Goal: Task Accomplishment & Management: Manage account settings

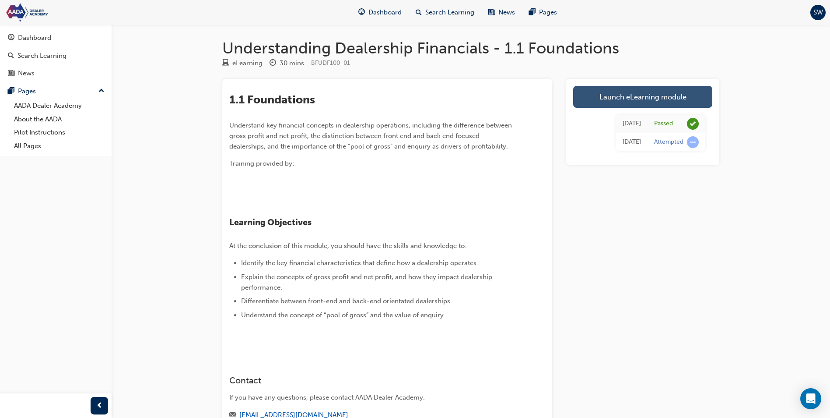
click at [624, 99] on link "Launch eLearning module" at bounding box center [642, 97] width 139 height 22
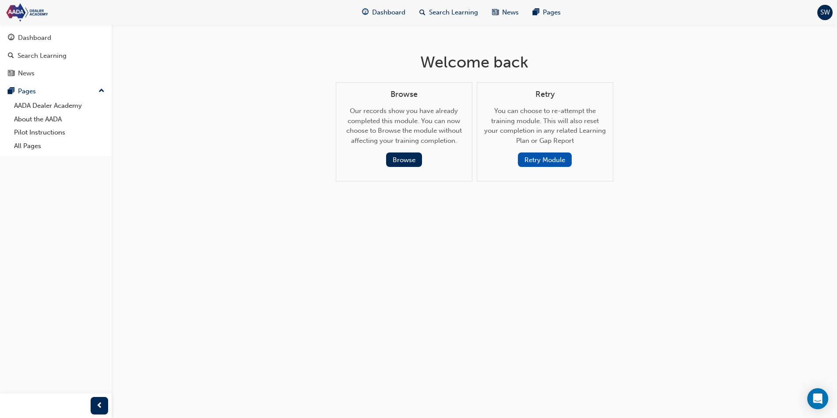
click at [561, 162] on button "Retry Module" at bounding box center [545, 159] width 54 height 14
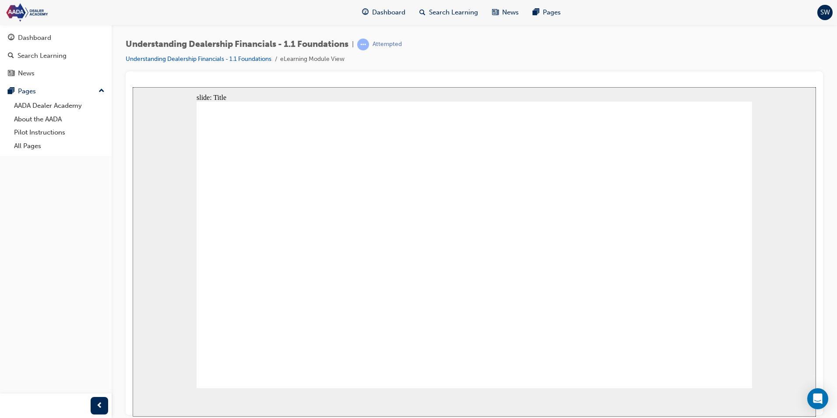
click at [819, 13] on div "SW" at bounding box center [824, 12] width 15 height 15
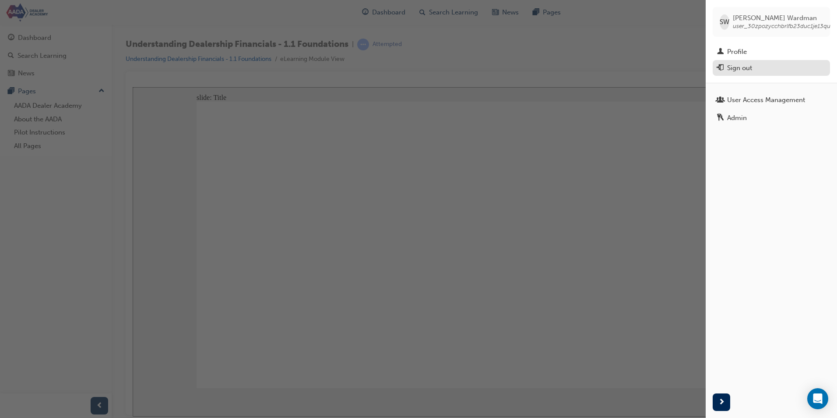
click at [749, 71] on div "Sign out" at bounding box center [739, 68] width 25 height 10
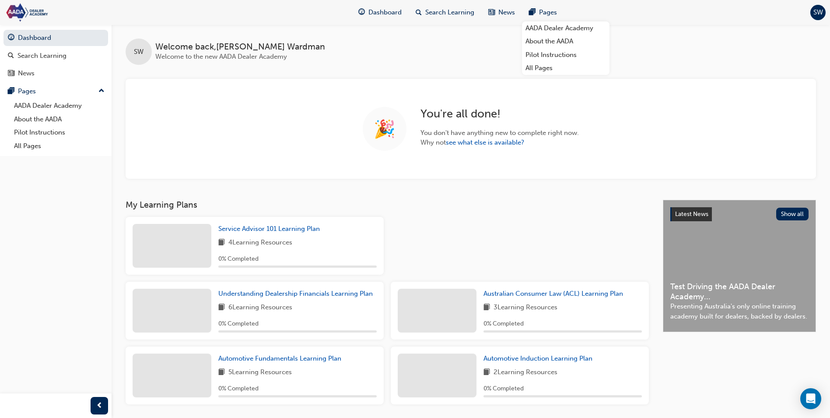
click at [818, 7] on div "SW" at bounding box center [818, 12] width 15 height 15
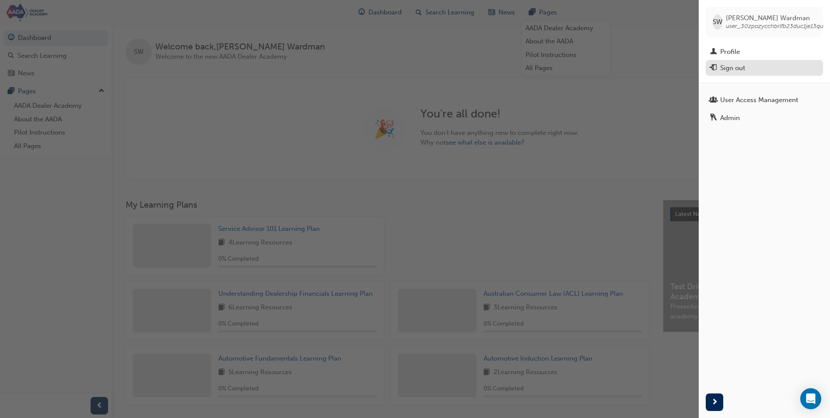
click at [731, 66] on div "Sign out" at bounding box center [733, 68] width 25 height 10
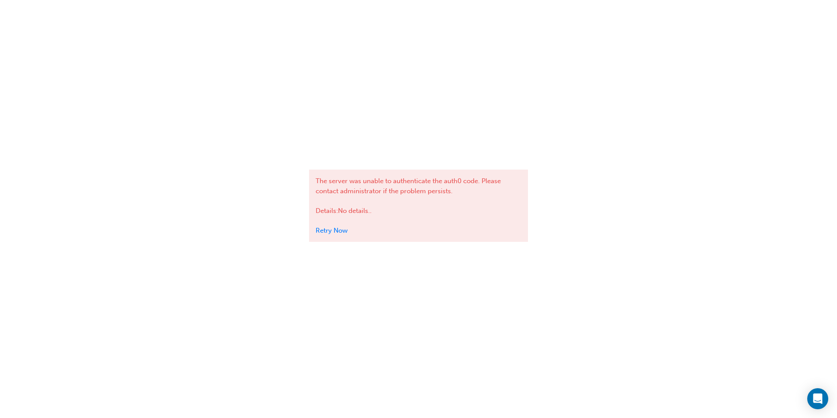
click at [339, 233] on link "Retry Now" at bounding box center [332, 230] width 32 height 8
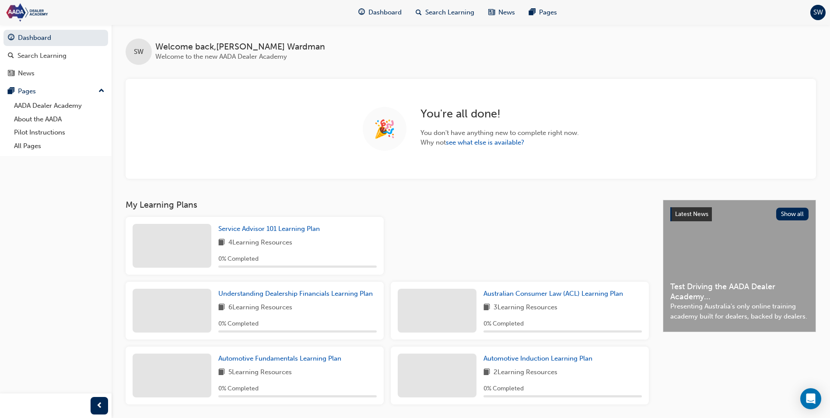
click at [822, 16] on span "SW" at bounding box center [819, 12] width 10 height 10
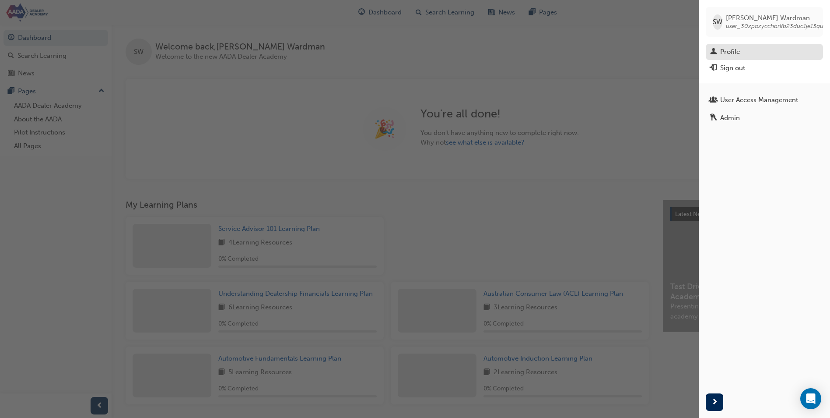
click at [738, 54] on div "Profile" at bounding box center [731, 52] width 20 height 10
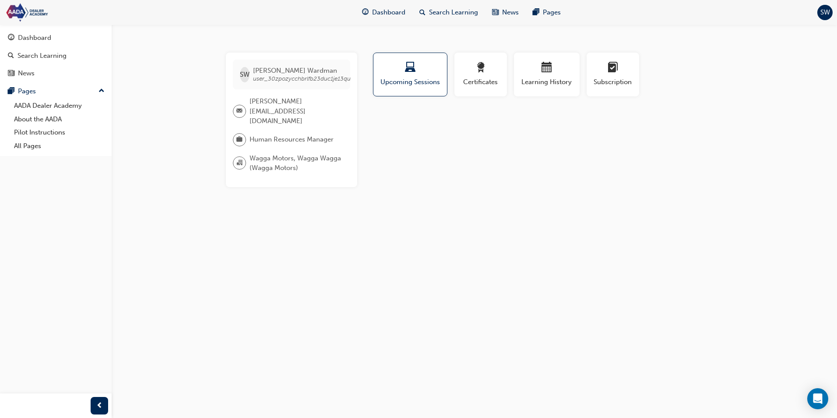
click at [829, 9] on span "SW" at bounding box center [825, 12] width 10 height 10
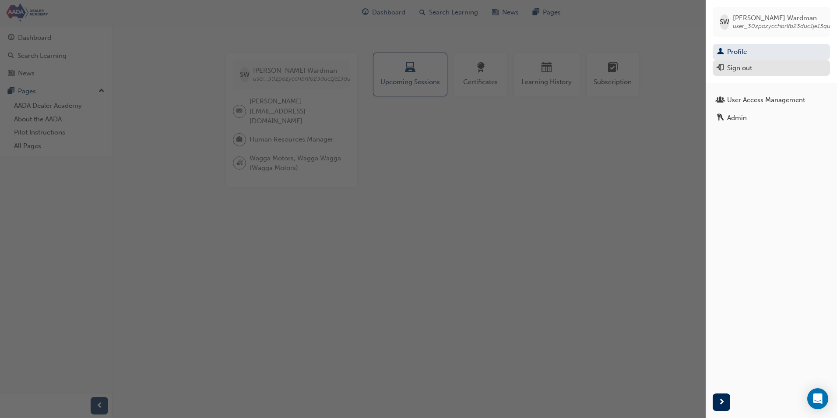
click at [742, 70] on div "Sign out" at bounding box center [739, 68] width 25 height 10
